Goal: Transaction & Acquisition: Purchase product/service

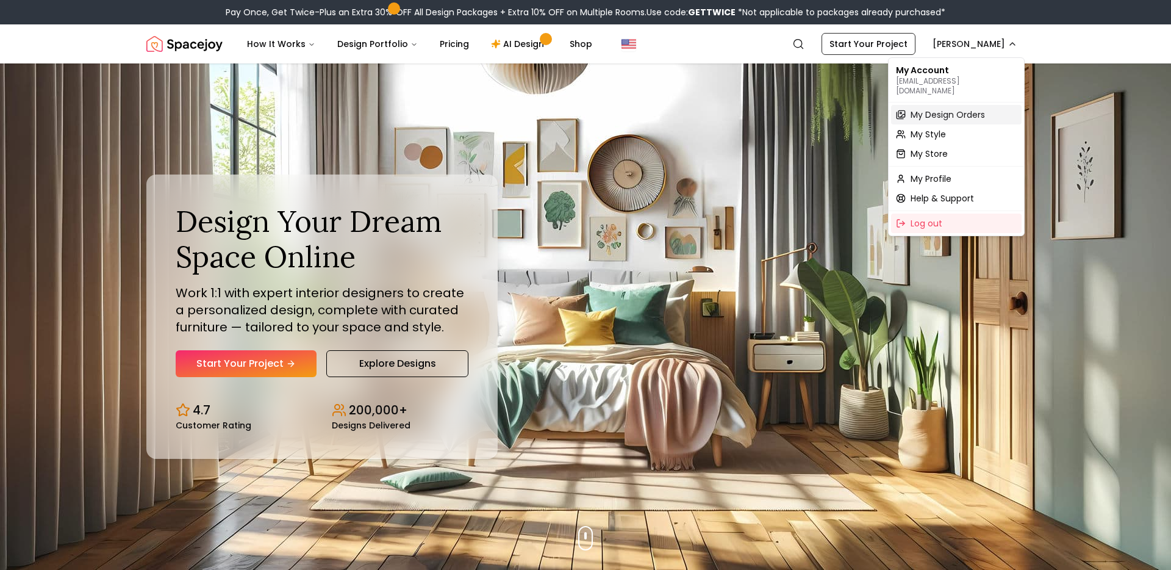
click at [939, 109] on span "My Design Orders" at bounding box center [948, 115] width 74 height 12
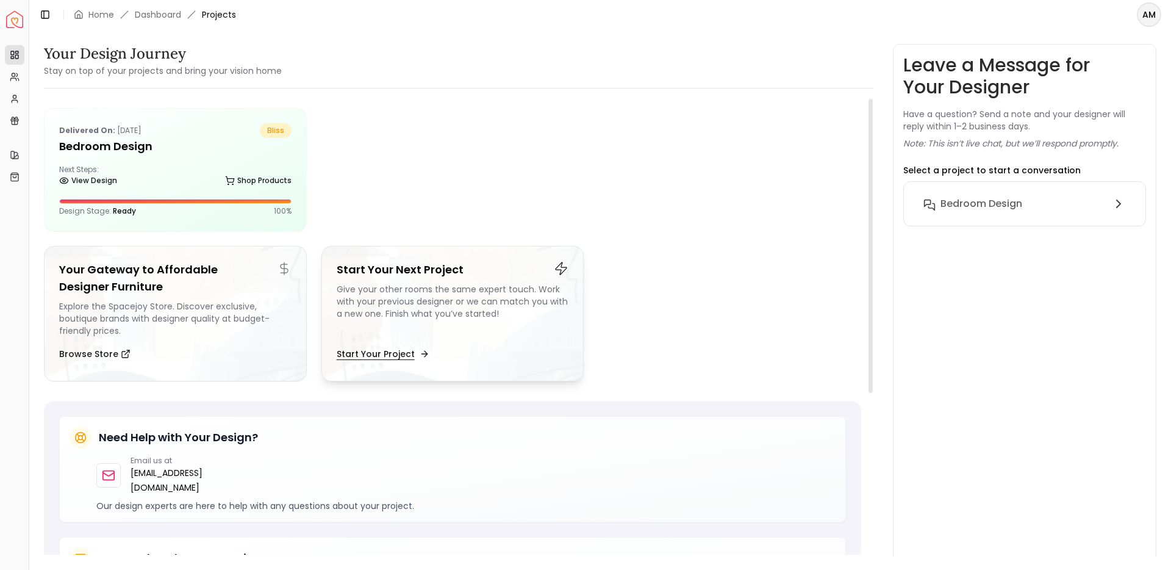
click at [388, 343] on button "Start Your Project" at bounding box center [382, 354] width 90 height 24
click at [92, 13] on link "Home" at bounding box center [101, 15] width 26 height 12
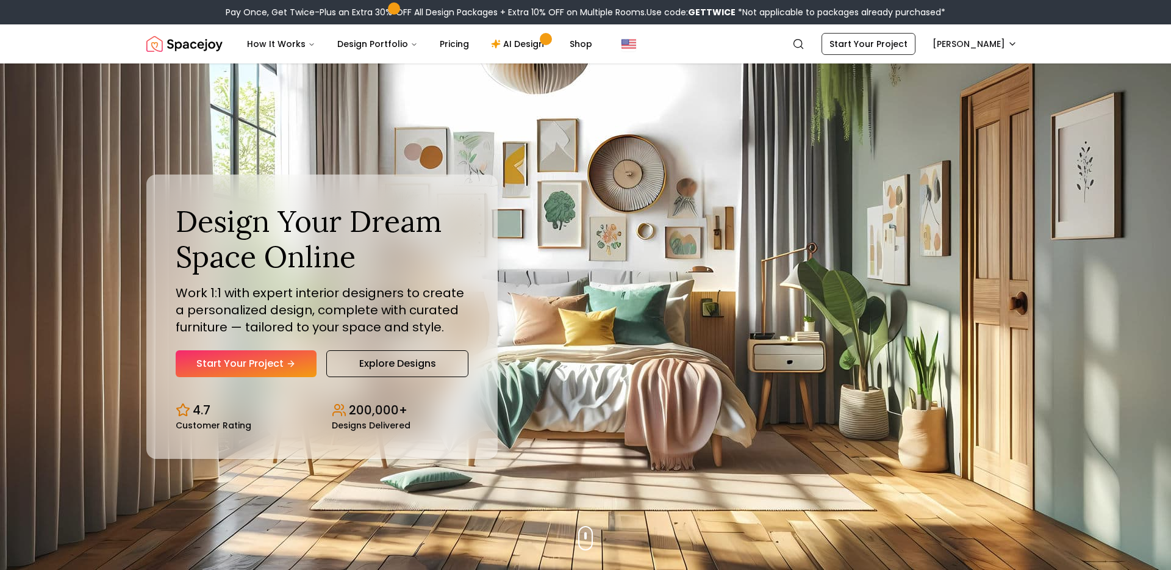
click at [424, 10] on div "Pay Once, Get Twice-Plus an Extra 30% OFF All Design Packages + Extra 10% OFF o…" at bounding box center [586, 12] width 720 height 12
click at [390, 7] on span at bounding box center [393, 8] width 7 height 7
click at [310, 13] on div "Pay Once, Get Twice-Plus an Extra 30% OFF All Design Packages + Extra 10% OFF o…" at bounding box center [586, 12] width 720 height 12
click at [445, 57] on nav "Spacejoy Search AM How It Works Design Portfolio Pricing AI Design Shop Search …" at bounding box center [585, 43] width 878 height 39
click at [445, 40] on link "Pricing" at bounding box center [454, 44] width 49 height 24
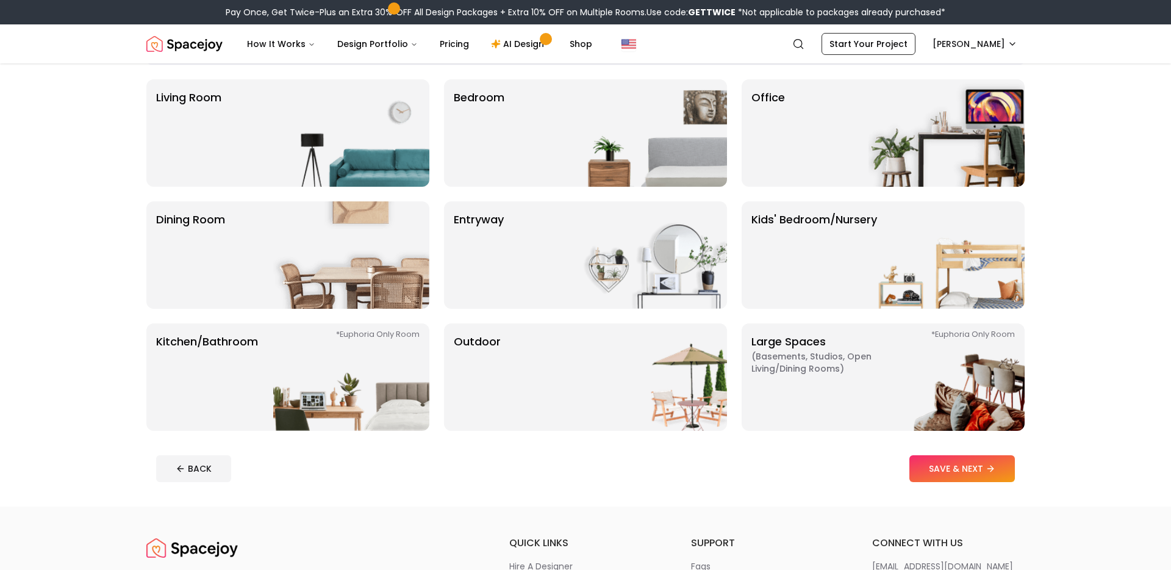
scroll to position [68, 0]
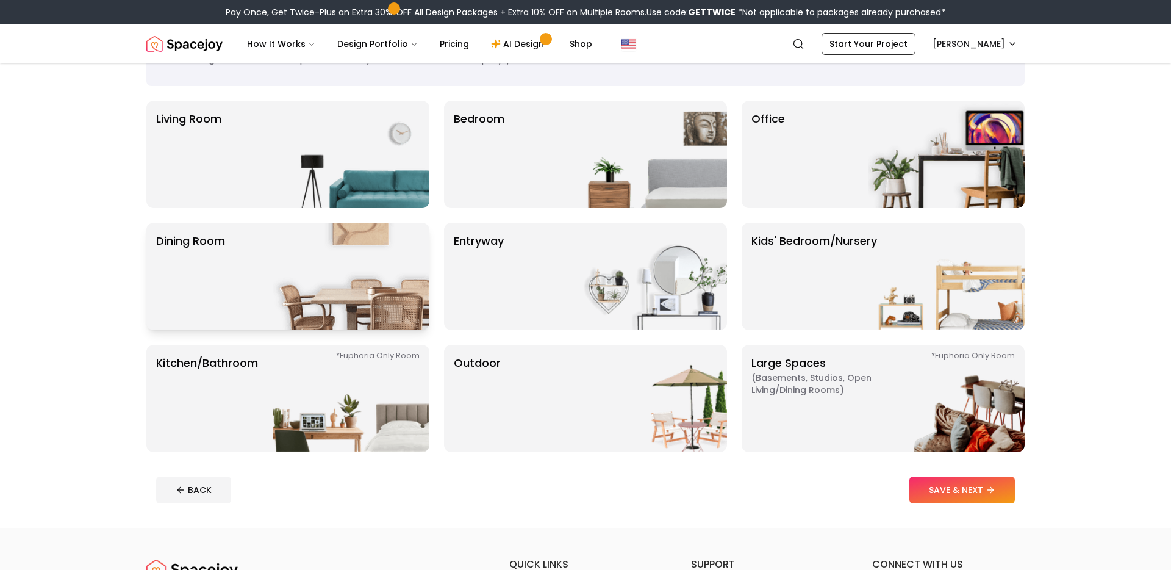
click at [336, 244] on img at bounding box center [351, 276] width 156 height 107
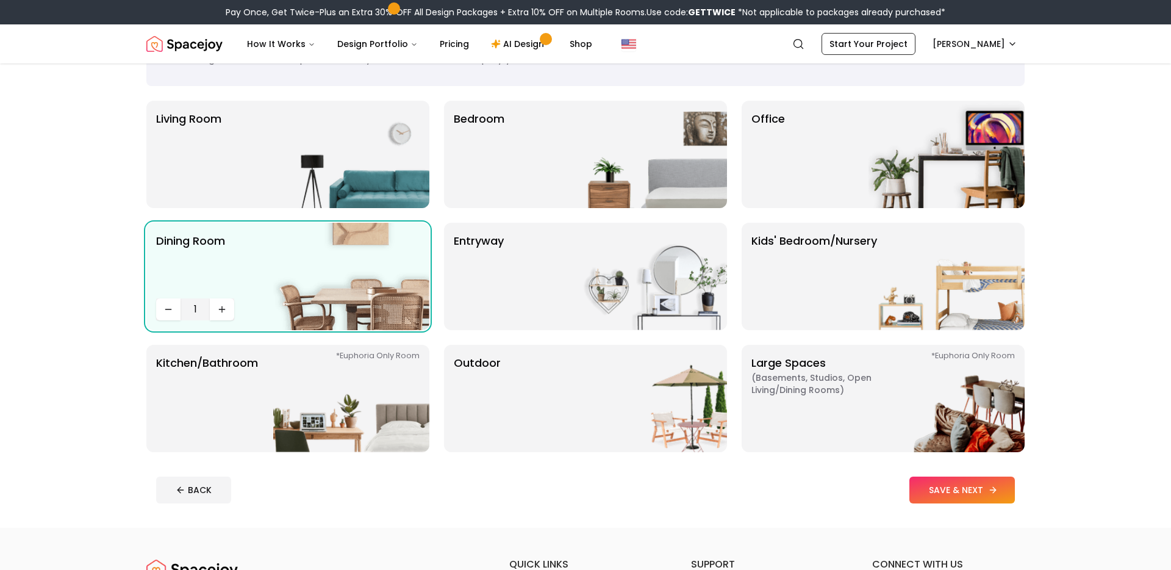
click at [934, 482] on button "SAVE & NEXT" at bounding box center [962, 489] width 106 height 27
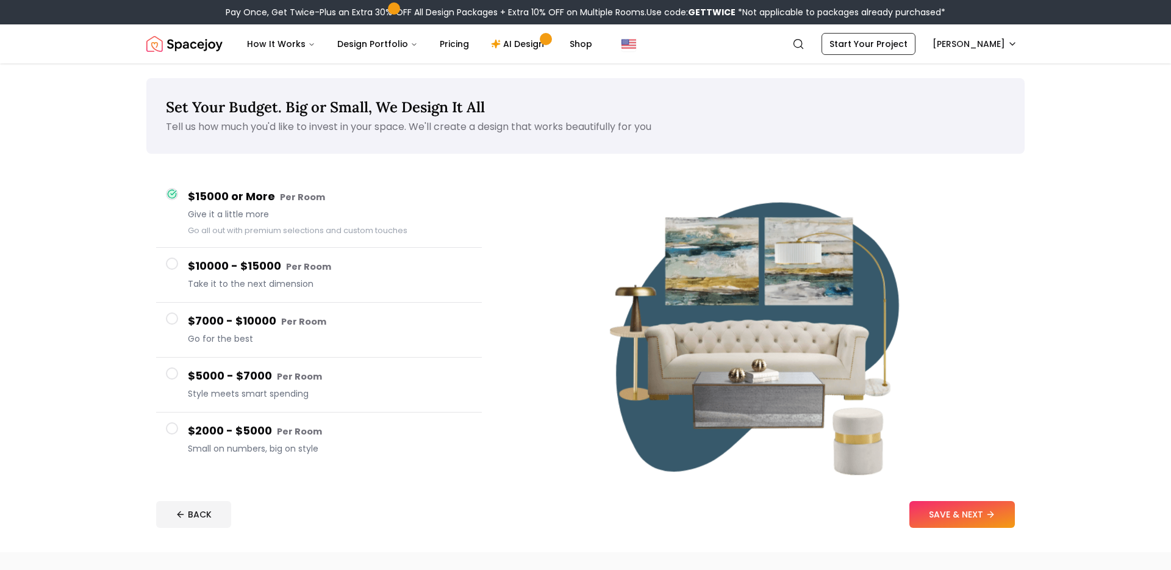
click at [188, 315] on h4 "$7000 - $10000 Per Room" at bounding box center [330, 321] width 284 height 18
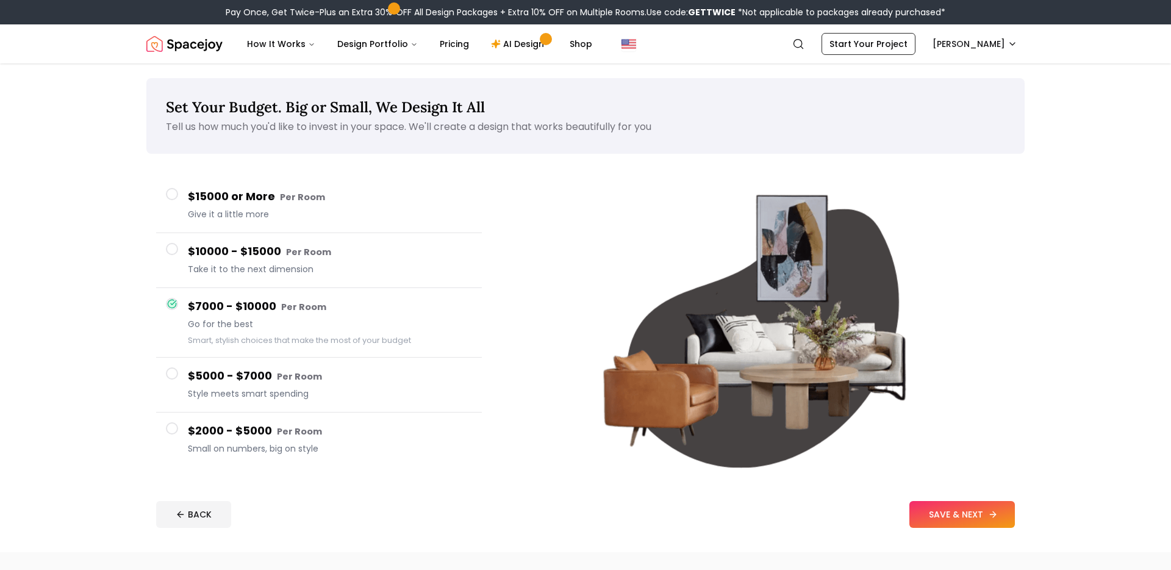
click at [948, 513] on button "SAVE & NEXT" at bounding box center [962, 514] width 106 height 27
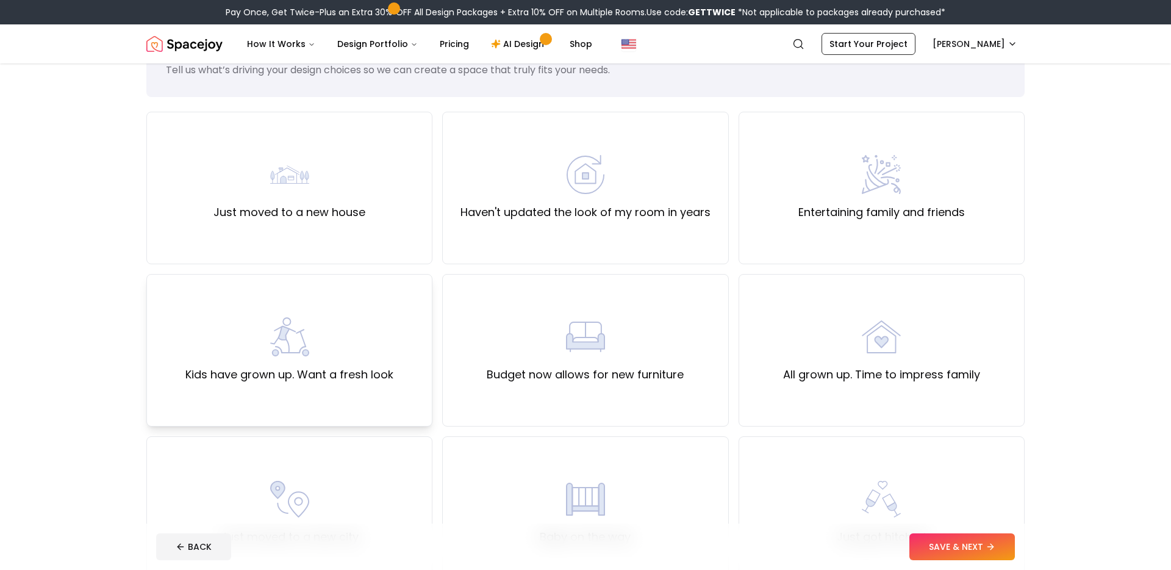
scroll to position [56, 0]
click at [848, 372] on label "All grown up. Time to impress family" at bounding box center [881, 375] width 197 height 17
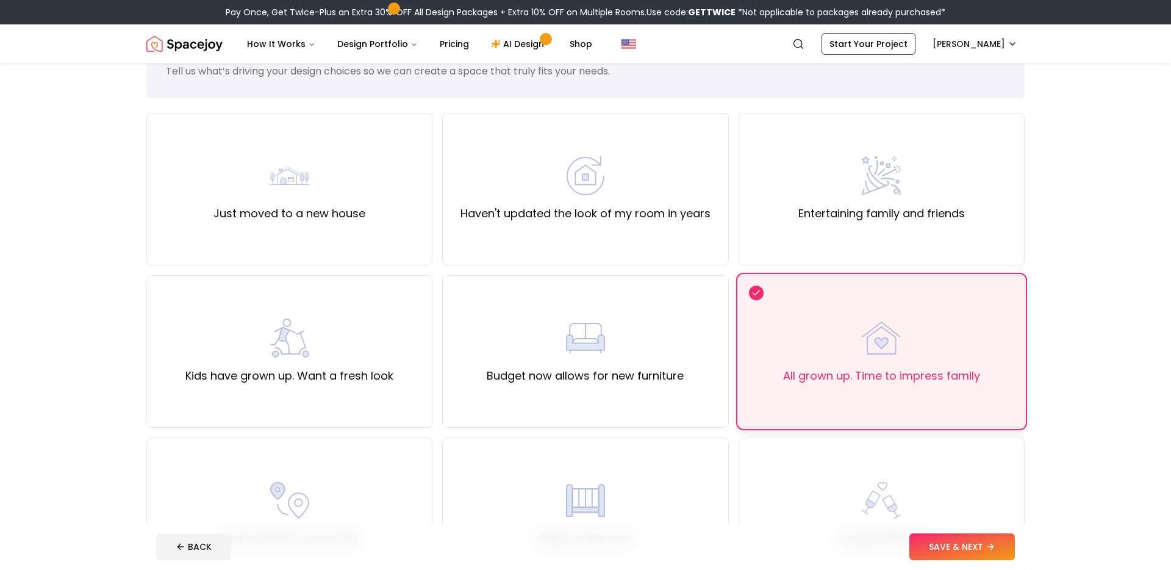
click at [848, 376] on label "All grown up. Time to impress family" at bounding box center [881, 375] width 197 height 17
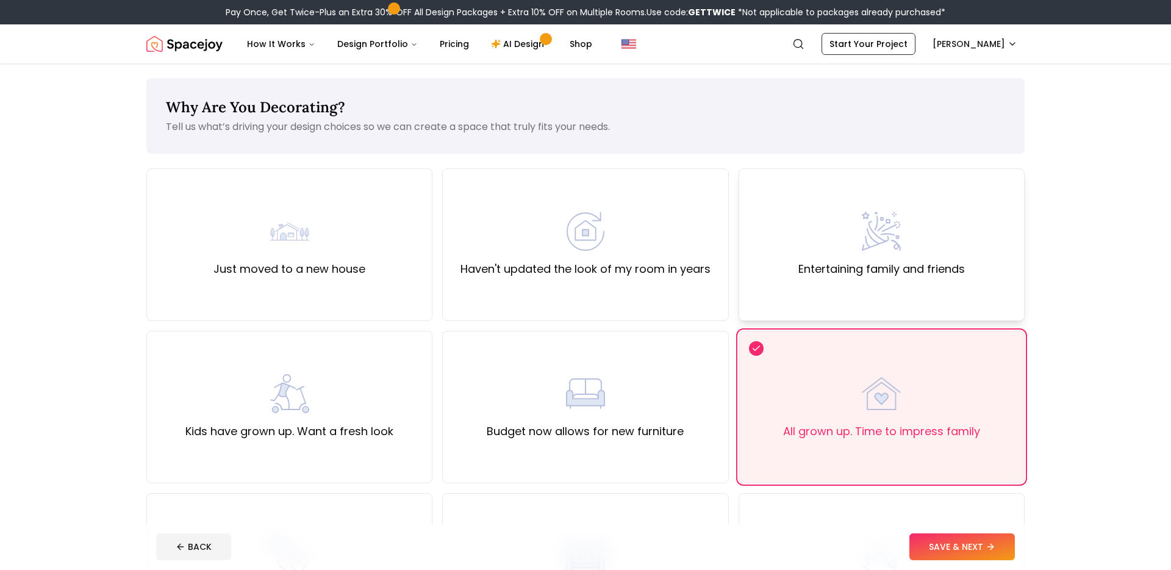
click at [848, 303] on div "Entertaining family and friends" at bounding box center [882, 244] width 286 height 152
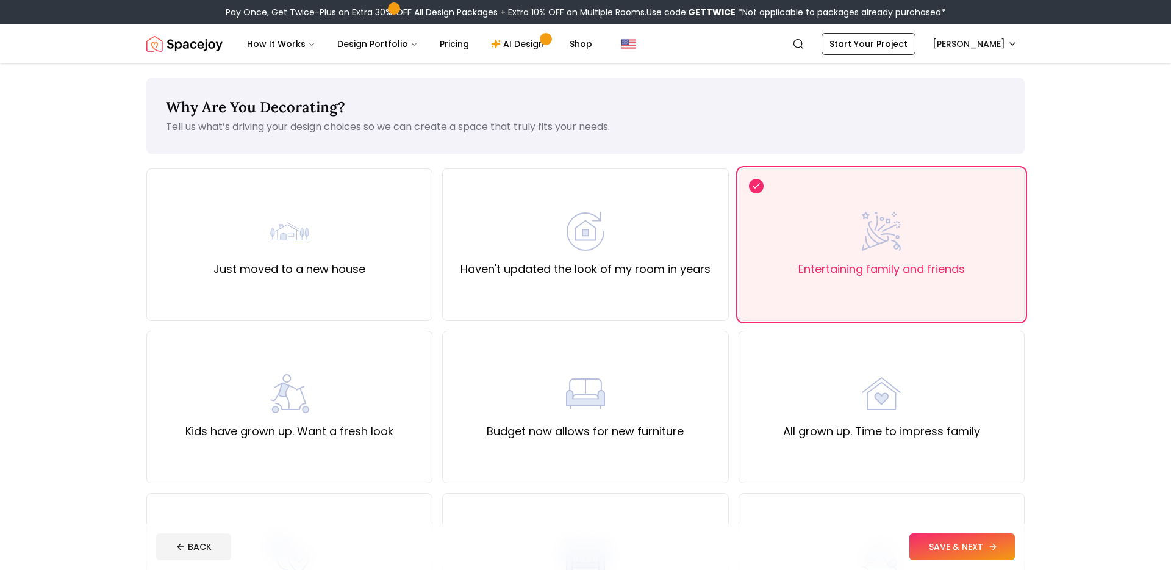
click at [942, 547] on button "SAVE & NEXT" at bounding box center [962, 546] width 106 height 27
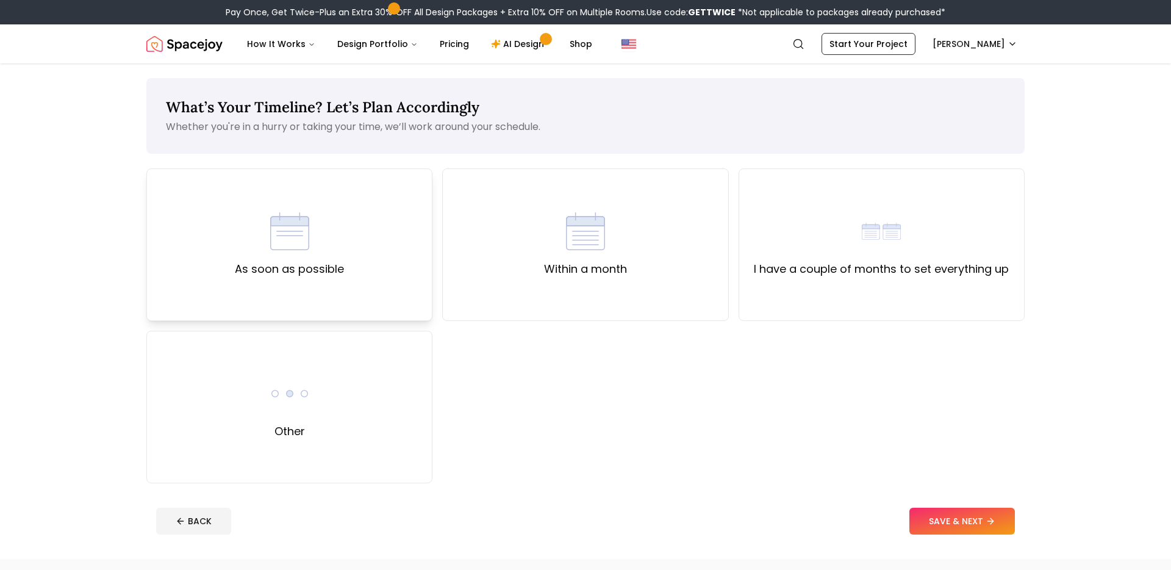
click at [316, 262] on label "As soon as possible" at bounding box center [289, 268] width 109 height 17
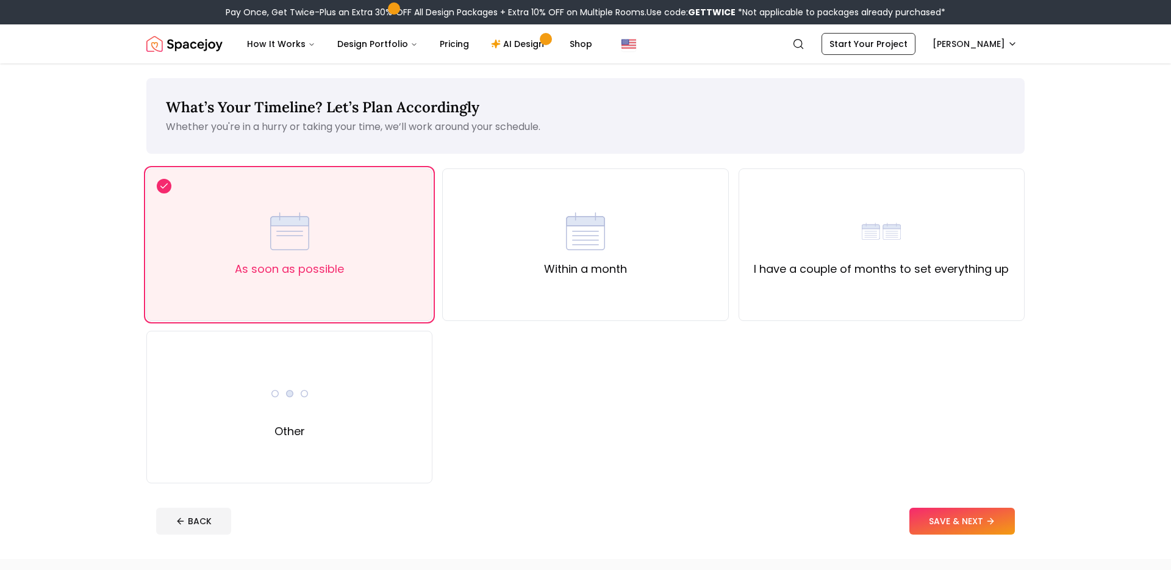
click at [956, 505] on footer "BACK SAVE & NEXT" at bounding box center [585, 521] width 878 height 46
click at [956, 526] on button "SAVE & NEXT" at bounding box center [962, 520] width 106 height 27
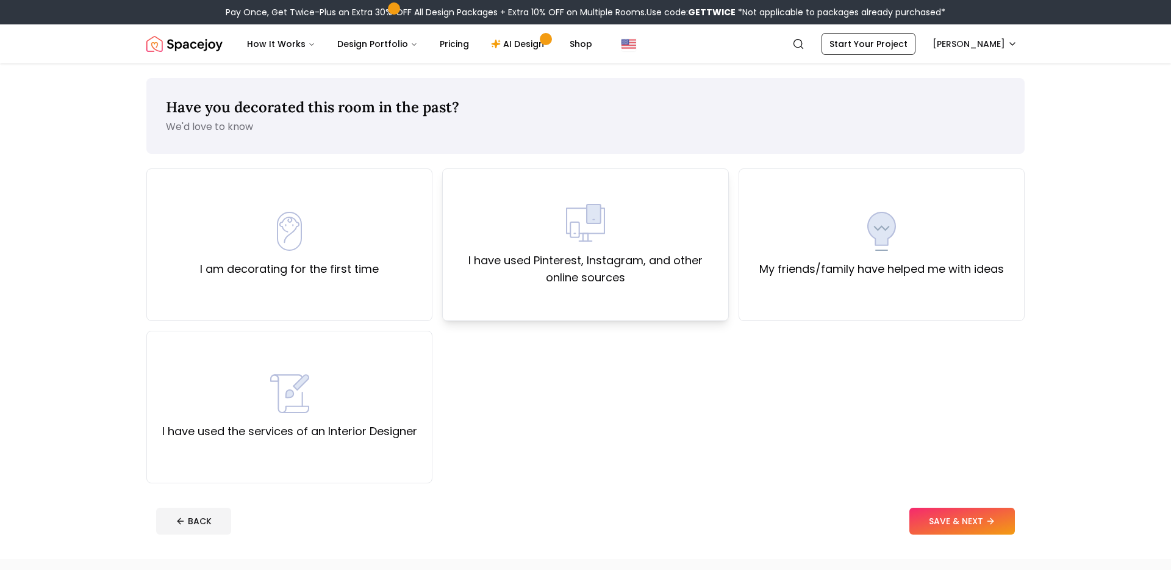
click at [542, 260] on label "I have used Pinterest, Instagram, and other online sources" at bounding box center [585, 269] width 265 height 34
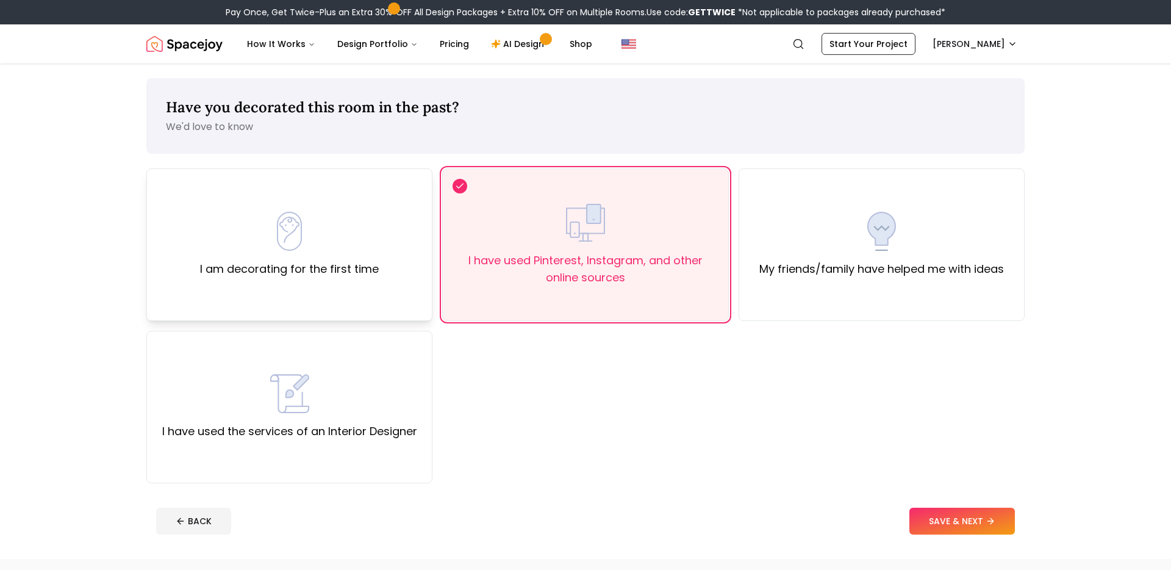
click at [354, 284] on div "I am decorating for the first time" at bounding box center [289, 244] width 286 height 152
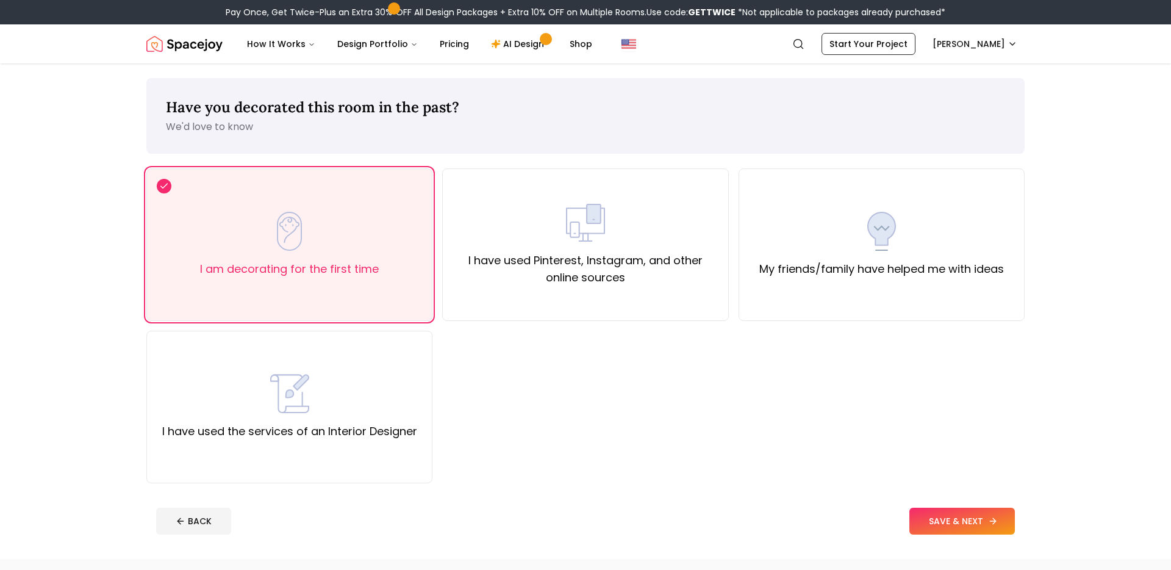
click at [939, 515] on button "SAVE & NEXT" at bounding box center [962, 520] width 106 height 27
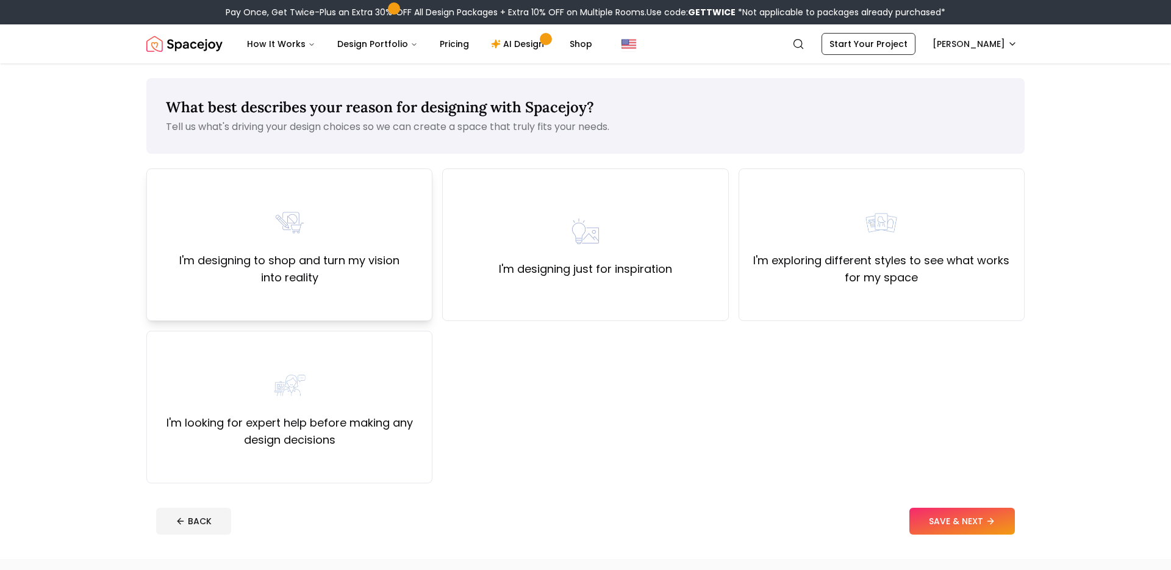
click at [363, 281] on label "I'm designing to shop and turn my vision into reality" at bounding box center [289, 269] width 265 height 34
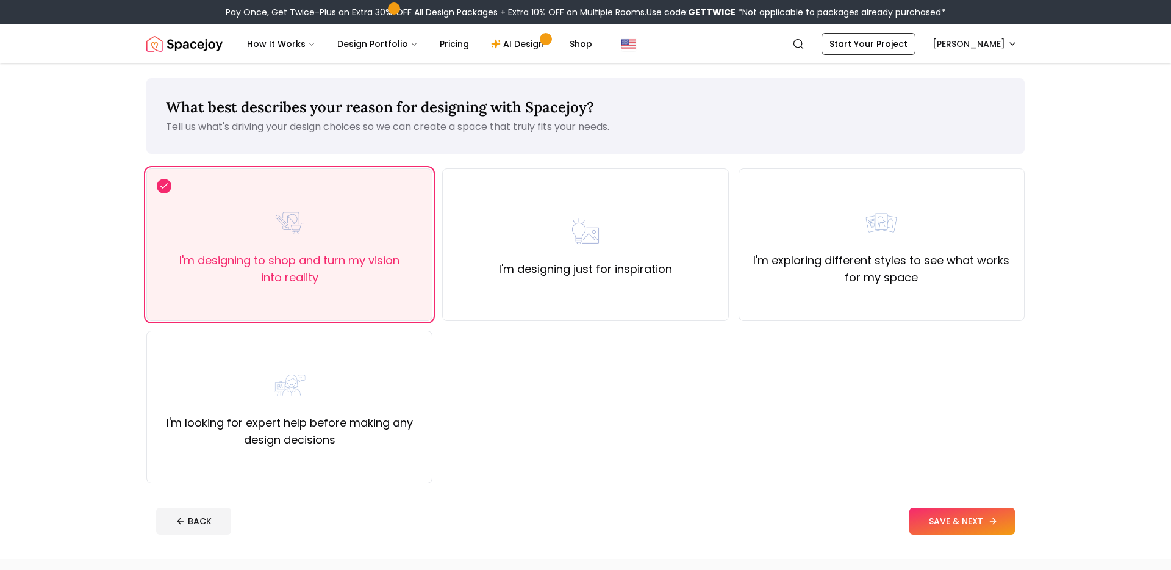
click at [963, 526] on button "SAVE & NEXT" at bounding box center [962, 520] width 106 height 27
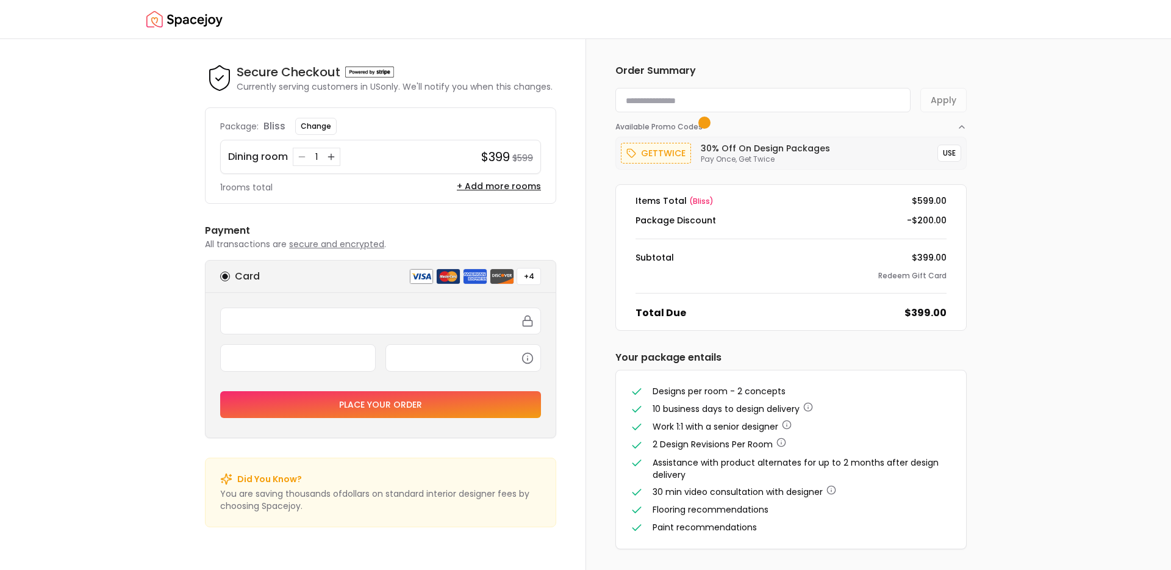
click at [675, 153] on p "gettwice" at bounding box center [663, 153] width 45 height 15
